Goal: Understand process/instructions: Learn how to perform a task or action

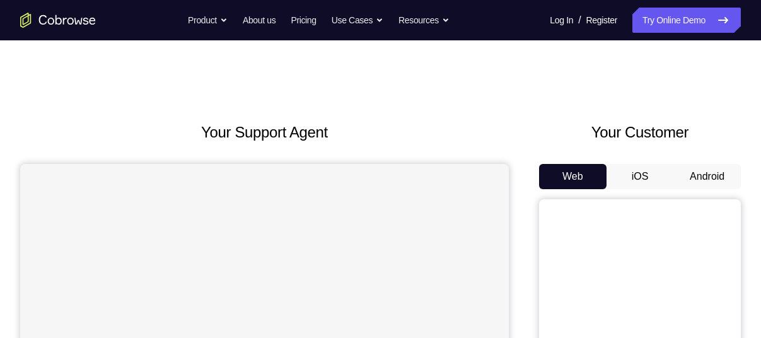
click at [707, 169] on button "Android" at bounding box center [706, 176] width 67 height 25
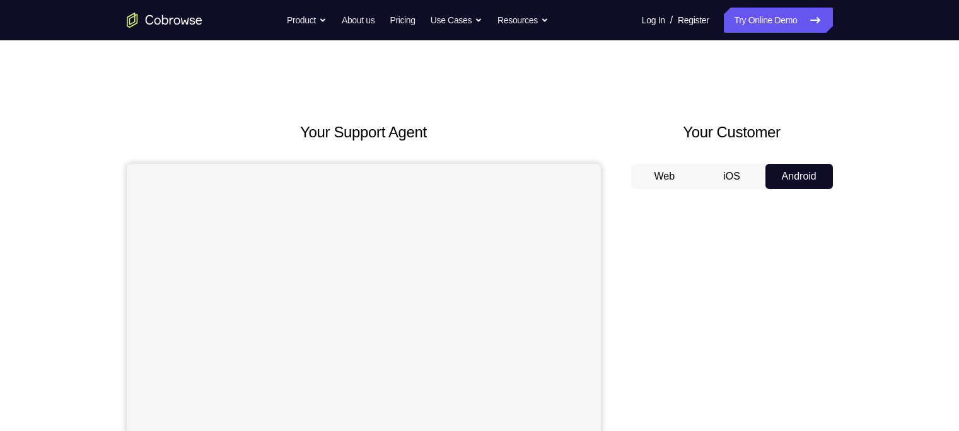
drag, startPoint x: 725, startPoint y: 16, endPoint x: 678, endPoint y: 108, distance: 102.9
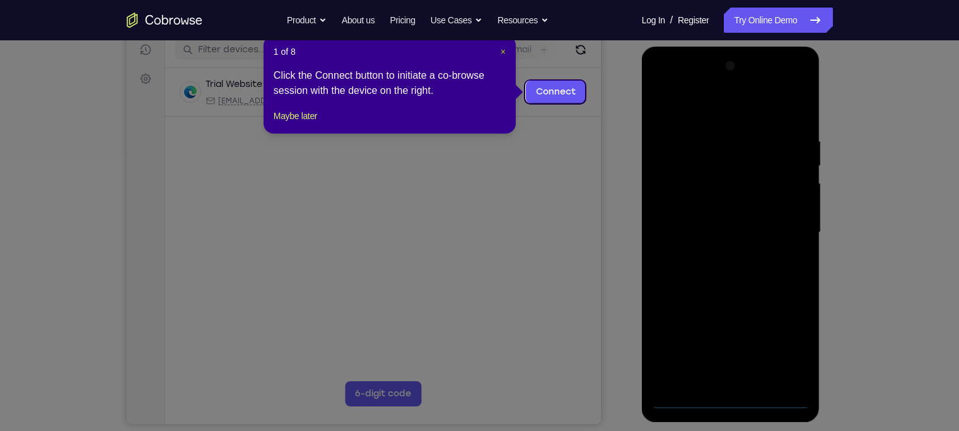
click at [504, 50] on span "×" at bounding box center [503, 52] width 5 height 10
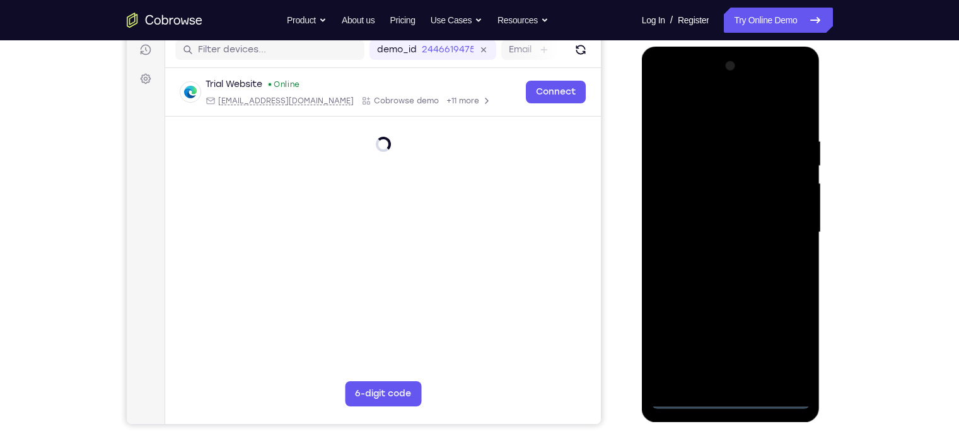
click at [729, 337] on div at bounding box center [730, 232] width 159 height 353
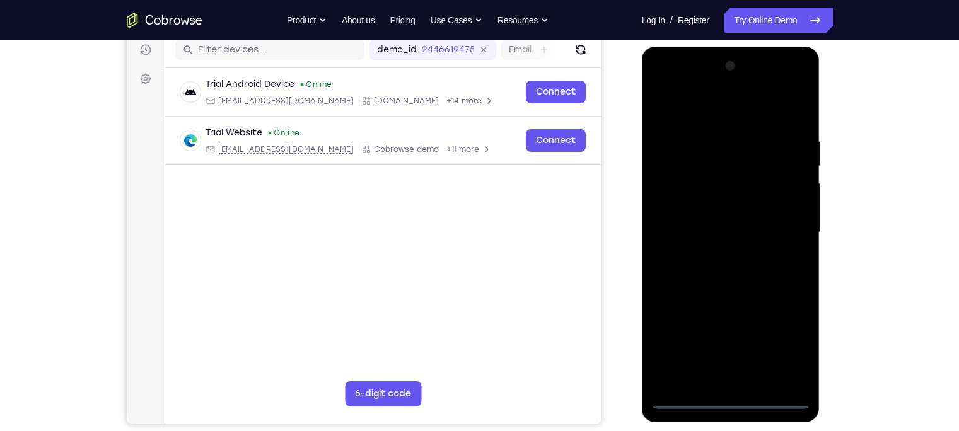
click at [760, 337] on div at bounding box center [730, 232] width 159 height 353
click at [665, 84] on div at bounding box center [730, 232] width 159 height 353
click at [760, 223] on div at bounding box center [730, 232] width 159 height 353
click at [717, 248] on div at bounding box center [730, 232] width 159 height 353
click at [719, 257] on div at bounding box center [730, 232] width 159 height 353
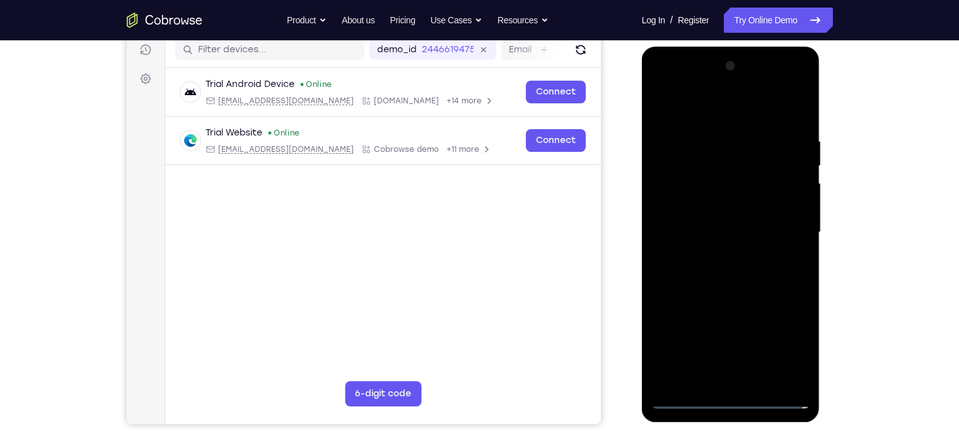
click at [709, 221] on div at bounding box center [730, 232] width 159 height 353
click at [709, 207] on div at bounding box center [730, 232] width 159 height 353
click at [698, 236] on div at bounding box center [730, 232] width 159 height 353
click at [707, 274] on div at bounding box center [730, 232] width 159 height 353
click at [719, 270] on div at bounding box center [730, 232] width 159 height 353
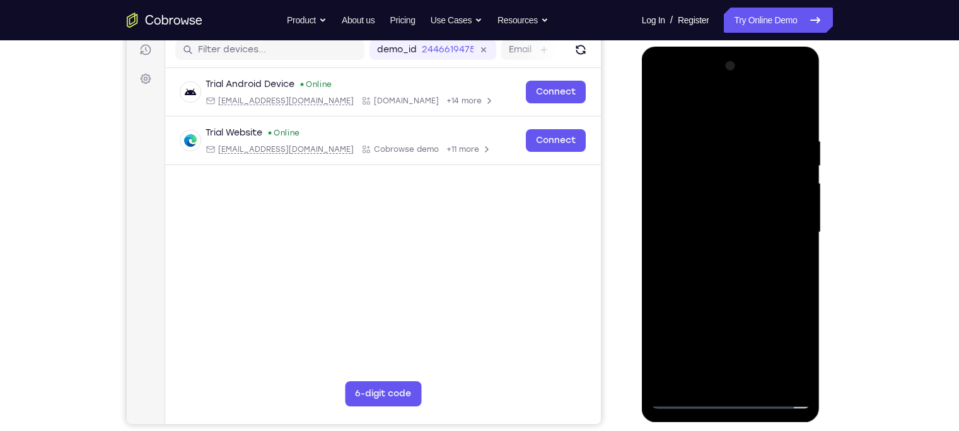
click at [734, 271] on div at bounding box center [730, 232] width 159 height 353
click at [760, 247] on div at bounding box center [730, 232] width 159 height 353
click at [714, 140] on div at bounding box center [730, 232] width 159 height 353
click at [738, 282] on div at bounding box center [730, 232] width 159 height 353
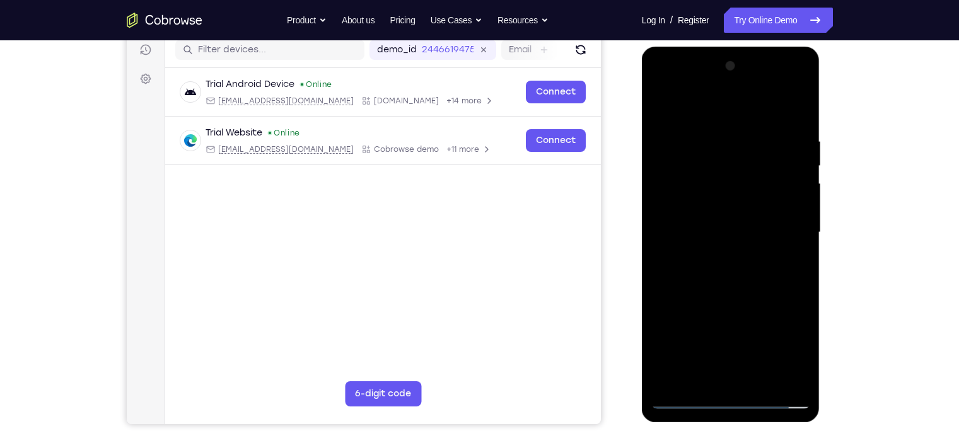
click at [709, 130] on div at bounding box center [730, 232] width 159 height 353
click at [760, 243] on div at bounding box center [730, 232] width 159 height 353
click at [760, 245] on div at bounding box center [730, 232] width 159 height 353
click at [760, 246] on div at bounding box center [730, 232] width 159 height 353
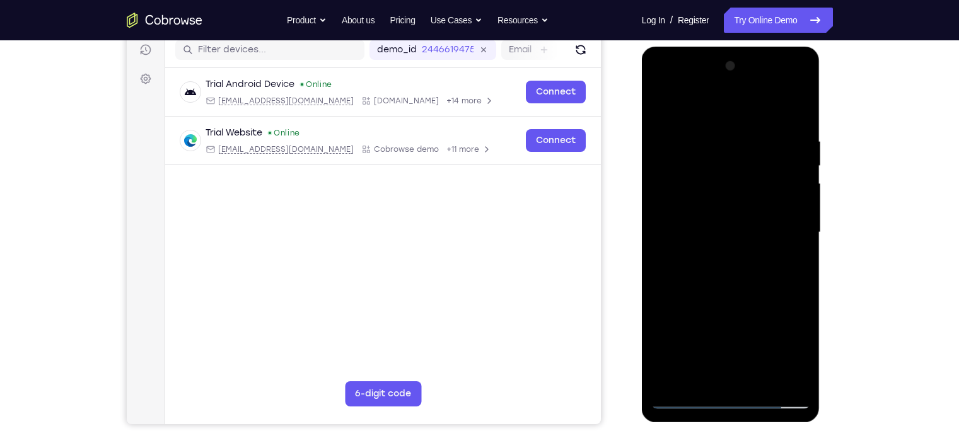
click at [760, 260] on div at bounding box center [730, 232] width 159 height 353
click at [685, 256] on div at bounding box center [730, 232] width 159 height 353
click at [760, 228] on div at bounding box center [730, 232] width 159 height 353
click at [760, 235] on div at bounding box center [730, 232] width 159 height 353
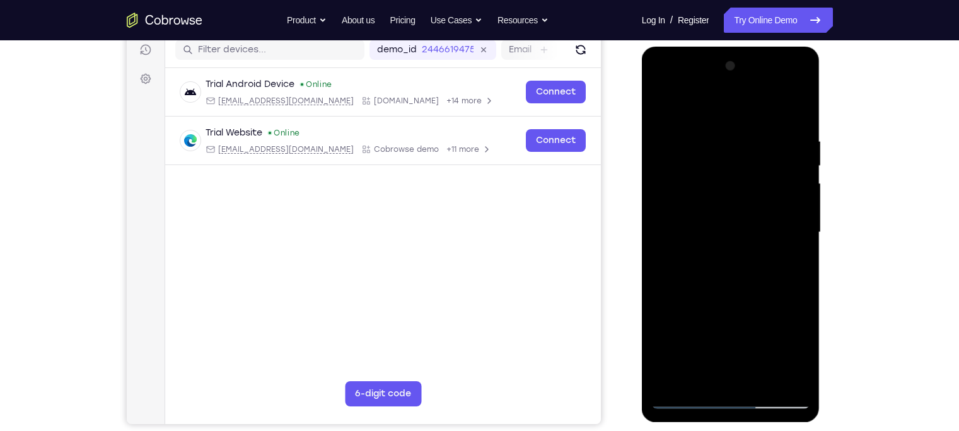
click at [760, 235] on div at bounding box center [730, 232] width 159 height 353
click at [760, 242] on div at bounding box center [730, 232] width 159 height 353
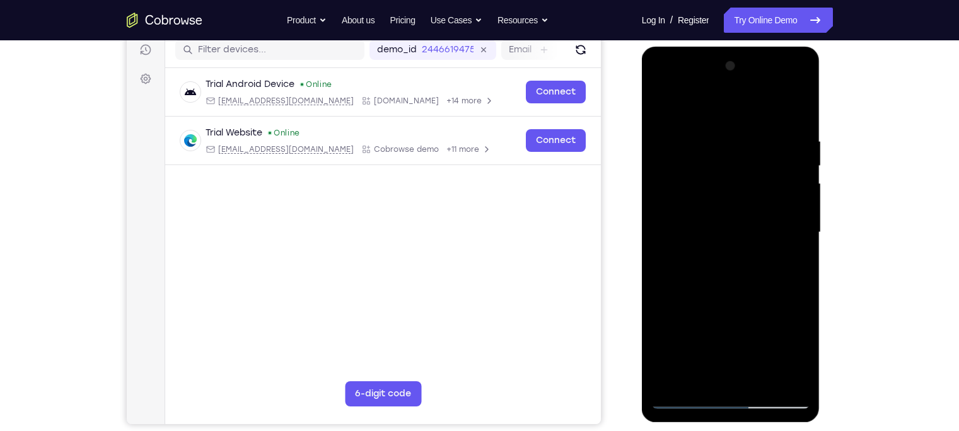
click at [760, 234] on div at bounding box center [730, 232] width 159 height 353
click at [760, 185] on div at bounding box center [730, 232] width 159 height 353
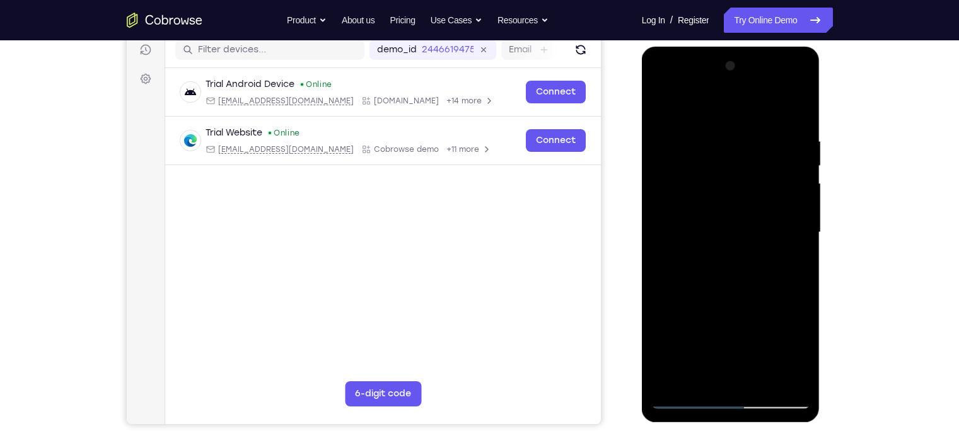
click at [760, 185] on div at bounding box center [730, 232] width 159 height 353
click at [760, 187] on div at bounding box center [730, 232] width 159 height 353
click at [760, 239] on div at bounding box center [730, 232] width 159 height 353
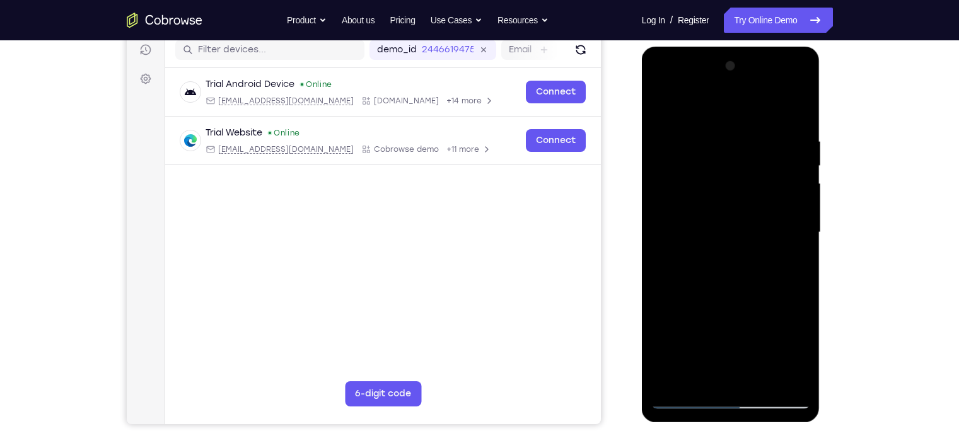
click at [760, 243] on div at bounding box center [730, 232] width 159 height 353
click at [760, 245] on div at bounding box center [730, 232] width 159 height 353
click at [760, 105] on div at bounding box center [730, 232] width 159 height 353
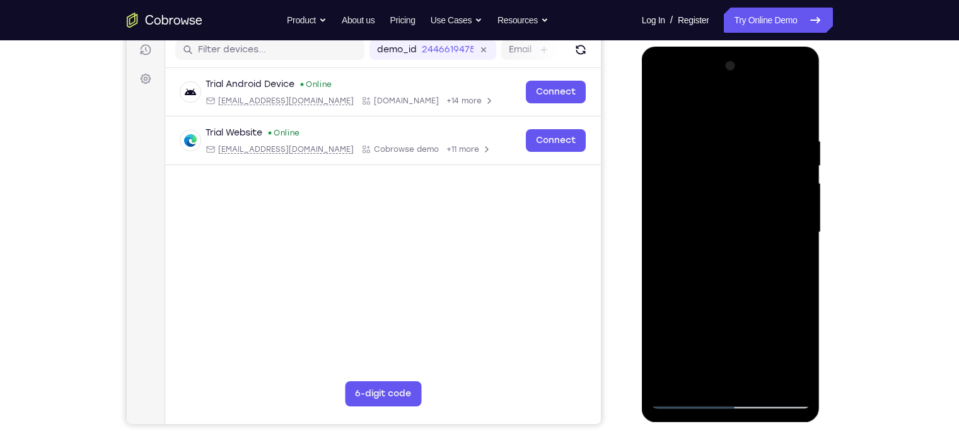
click at [760, 337] on div at bounding box center [730, 232] width 159 height 353
click at [733, 299] on div at bounding box center [730, 232] width 159 height 353
click at [668, 106] on div at bounding box center [730, 232] width 159 height 353
